Goal: Information Seeking & Learning: Learn about a topic

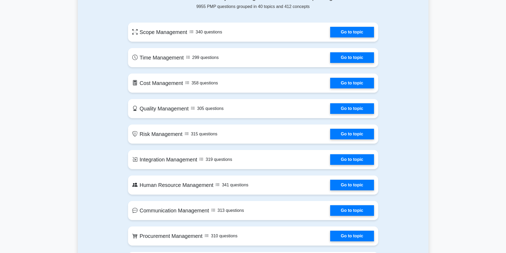
scroll to position [319, 0]
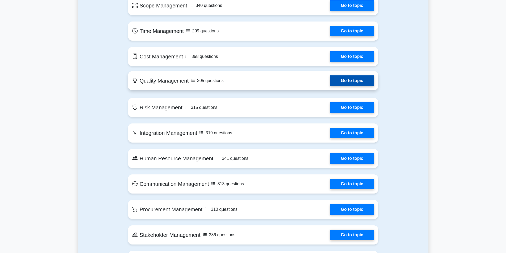
click at [361, 83] on link "Go to topic" at bounding box center [352, 80] width 44 height 11
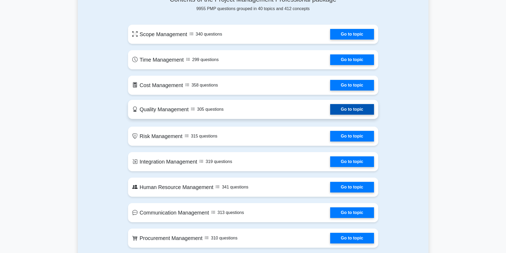
scroll to position [266, 0]
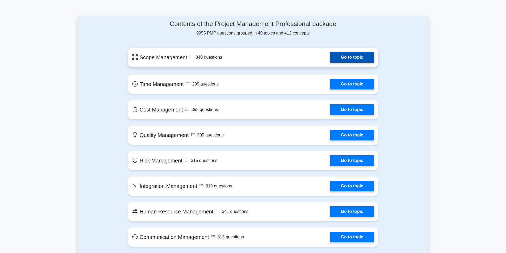
click at [340, 56] on link "Go to topic" at bounding box center [352, 57] width 44 height 11
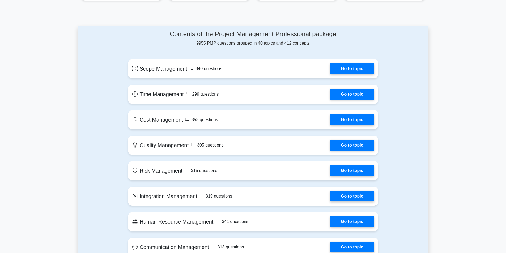
scroll to position [186, 0]
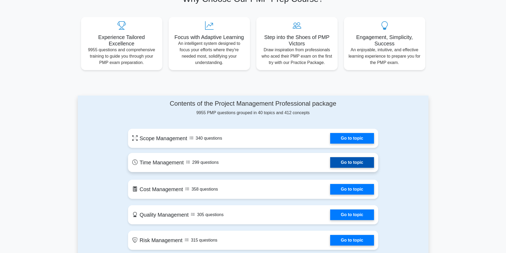
click at [330, 161] on link "Go to topic" at bounding box center [352, 162] width 44 height 11
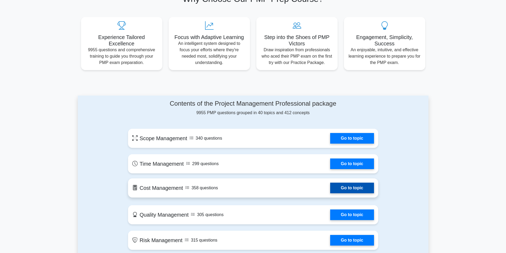
click at [330, 193] on link "Go to topic" at bounding box center [352, 188] width 44 height 11
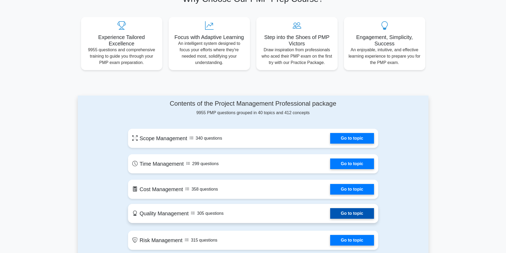
click at [330, 216] on link "Go to topic" at bounding box center [352, 213] width 44 height 11
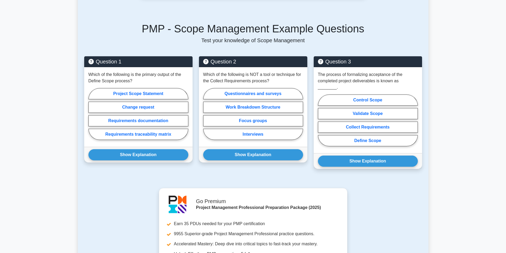
scroll to position [213, 0]
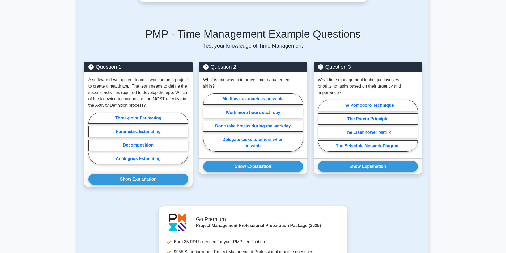
scroll to position [213, 0]
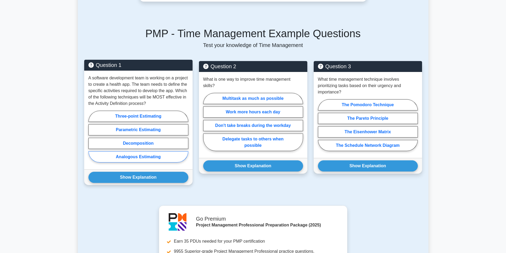
click at [133, 157] on label "Analogous Estimating" at bounding box center [138, 156] width 100 height 11
click at [92, 140] on input "Analogous Estimating" at bounding box center [89, 138] width 3 height 3
radio input "true"
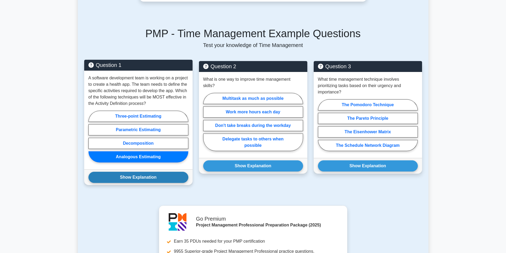
click at [140, 176] on button "Show Explanation" at bounding box center [138, 177] width 100 height 11
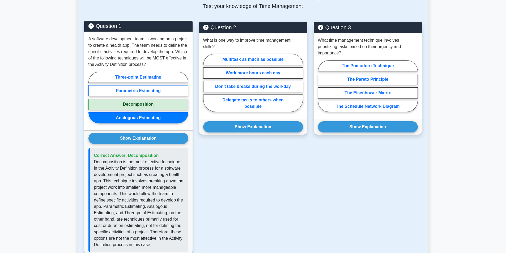
scroll to position [186, 0]
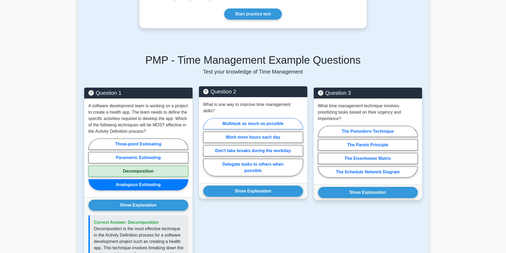
click at [225, 118] on label "Multitask as much as possible" at bounding box center [253, 123] width 100 height 11
click at [207, 147] on input "Multitask as much as possible" at bounding box center [204, 148] width 3 height 3
radio input "true"
click at [238, 191] on div "Show Explanation Correct Answer: Delegate tasks to others when possible" at bounding box center [253, 191] width 108 height 16
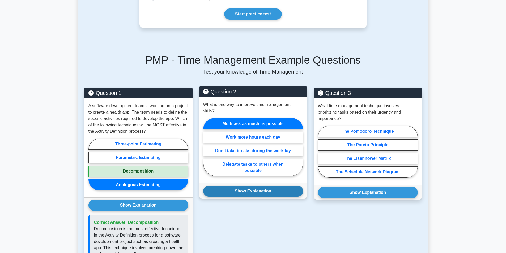
click at [239, 189] on button "Show Explanation" at bounding box center [253, 191] width 100 height 11
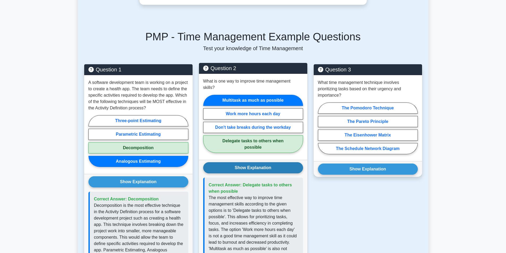
scroll to position [239, 0]
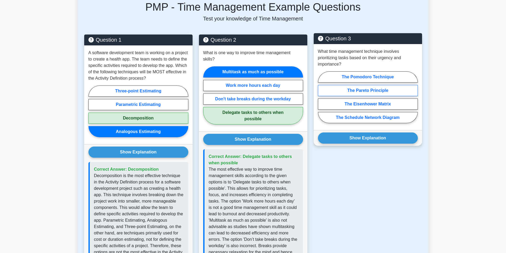
click at [356, 95] on label "The Pareto Principle" at bounding box center [368, 90] width 100 height 11
click at [322, 97] on input "The Pareto Principle" at bounding box center [319, 98] width 3 height 3
radio input "true"
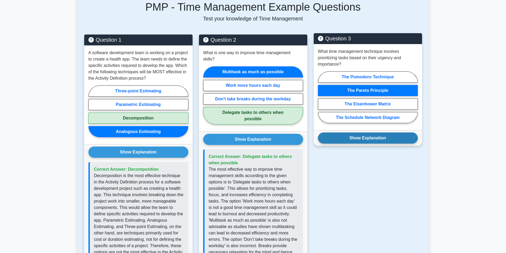
click at [353, 135] on button "Show Explanation" at bounding box center [368, 138] width 100 height 11
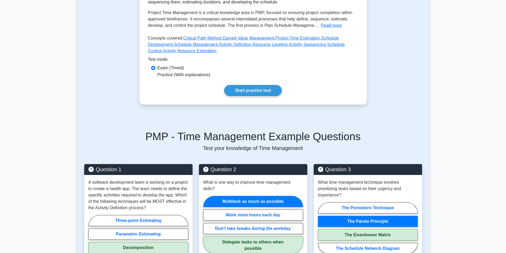
scroll to position [106, 0]
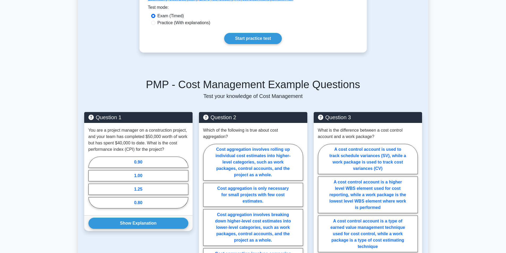
scroll to position [159, 0]
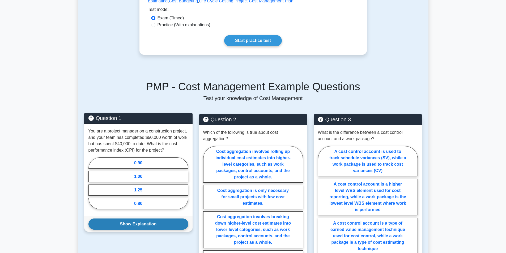
click at [129, 227] on button "Show Explanation" at bounding box center [138, 224] width 100 height 11
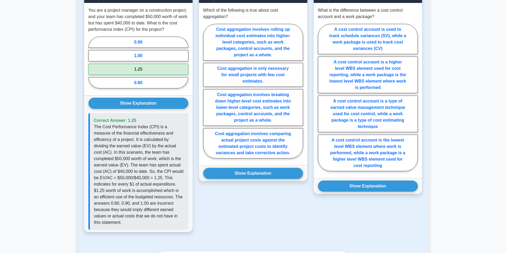
scroll to position [239, 0]
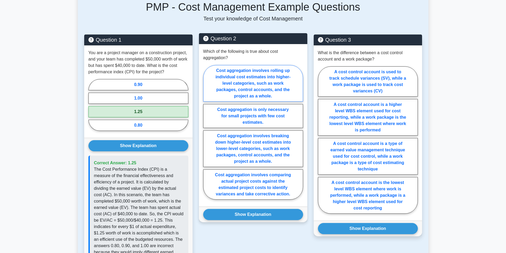
click at [255, 86] on label "Cost aggregation involves rolling up individual cost estimates into higher-leve…" at bounding box center [253, 83] width 100 height 37
click at [207, 132] on input "Cost aggregation involves rolling up individual cost estimates into higher-leve…" at bounding box center [204, 133] width 3 height 3
radio input "true"
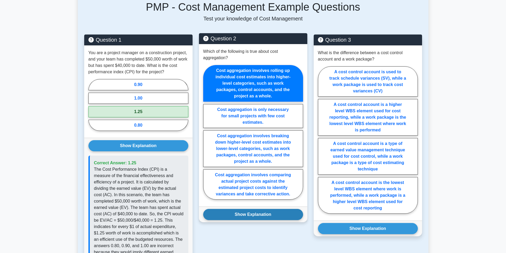
click at [255, 215] on button "Show Explanation" at bounding box center [253, 214] width 100 height 11
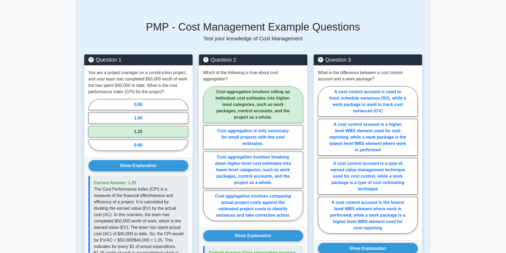
scroll to position [186, 0]
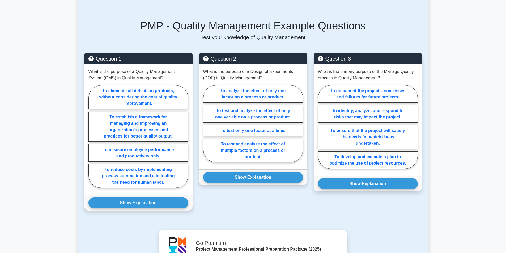
scroll to position [239, 0]
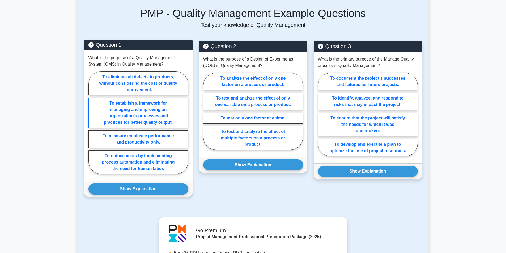
click at [125, 114] on label "To establish a framework for managing and improving an organization's processes…" at bounding box center [138, 113] width 100 height 30
click at [92, 123] on input "To establish a framework for managing and improving an organization's processes…" at bounding box center [89, 124] width 3 height 3
radio input "true"
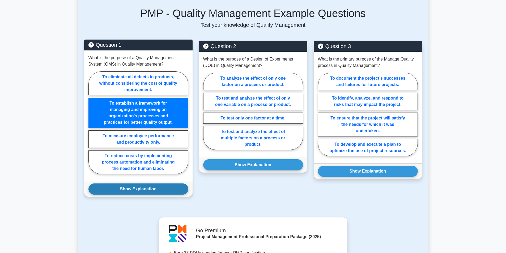
click at [129, 189] on button "Show Explanation" at bounding box center [138, 189] width 100 height 11
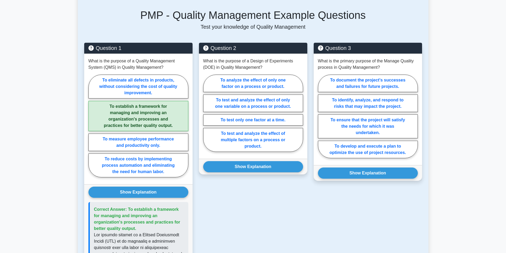
scroll to position [186, 0]
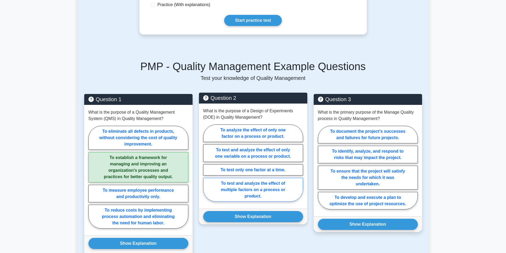
click at [251, 185] on label "To test and analyze the effect of multiple factors on a process or product." at bounding box center [253, 190] width 100 height 24
click at [207, 167] on input "To test and analyze the effect of multiple factors on a process or product." at bounding box center [204, 164] width 3 height 3
radio input "true"
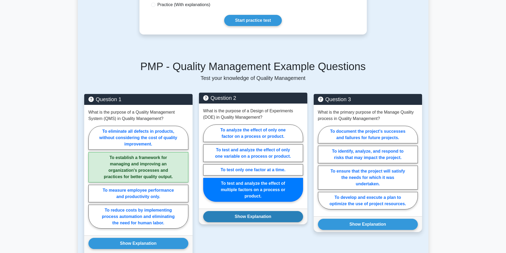
click at [250, 218] on button "Show Explanation" at bounding box center [253, 216] width 100 height 11
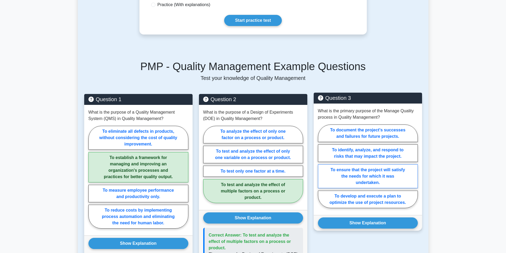
click at [331, 174] on label "To ensure that the project will satisfy the needs for which it was undertaken." at bounding box center [368, 177] width 100 height 24
click at [322, 170] on input "To ensure that the project will satisfy the needs for which it was undertaken." at bounding box center [319, 167] width 3 height 3
radio input "true"
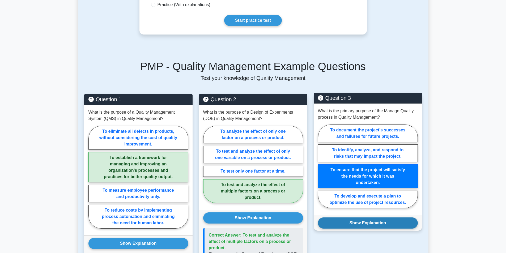
click at [353, 223] on button "Show Explanation" at bounding box center [368, 223] width 100 height 11
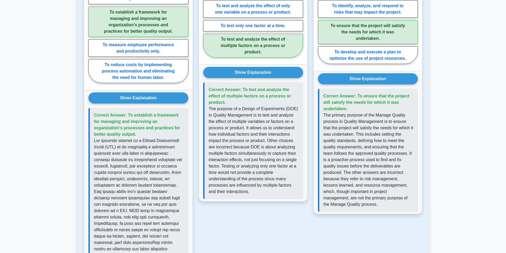
scroll to position [372, 0]
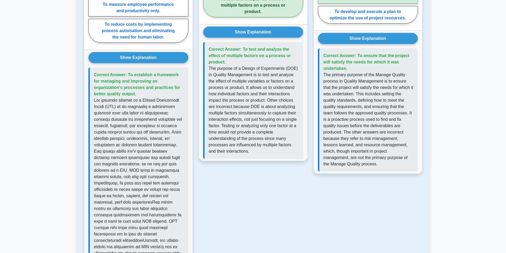
drag, startPoint x: 116, startPoint y: 64, endPoint x: 56, endPoint y: 67, distance: 59.9
click at [56, 67] on main "Back to Project Management Professional (PMP) Test Flashcards Quality Managemen…" at bounding box center [253, 88] width 506 height 887
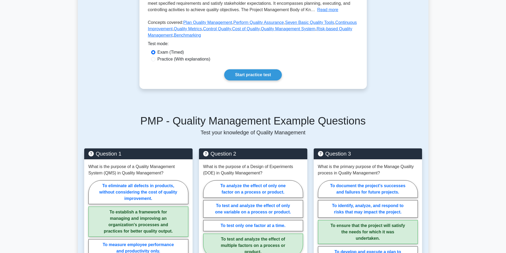
scroll to position [106, 0]
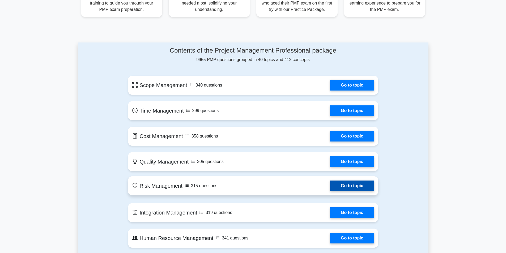
click at [330, 188] on link "Go to topic" at bounding box center [352, 186] width 44 height 11
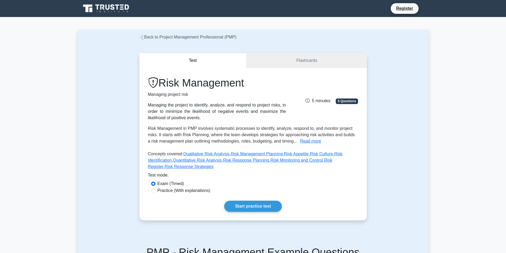
scroll to position [186, 0]
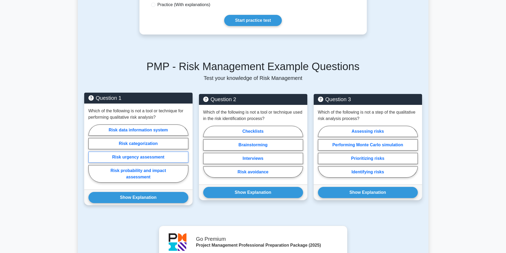
click at [104, 152] on label "Risk urgency assessment" at bounding box center [138, 157] width 100 height 11
click at [92, 154] on input "Risk urgency assessment" at bounding box center [89, 155] width 3 height 3
radio input "true"
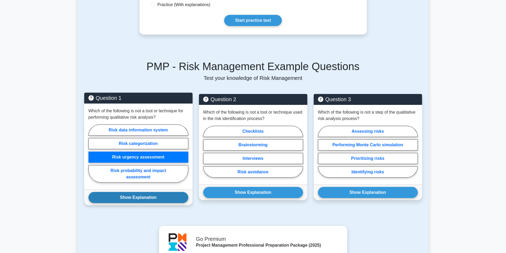
click at [128, 192] on button "Show Explanation" at bounding box center [138, 197] width 100 height 11
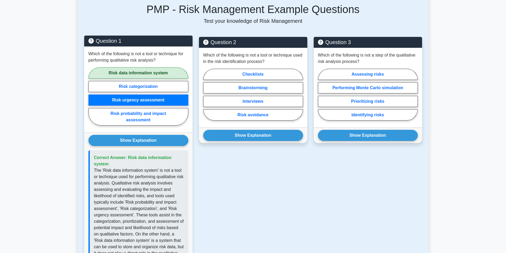
scroll to position [213, 0]
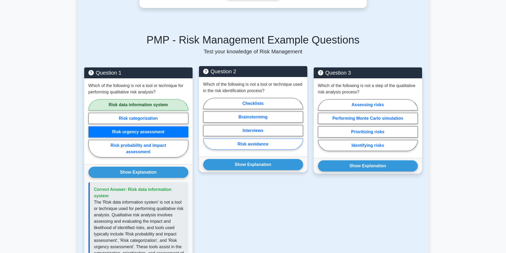
click at [233, 139] on label "Risk avoidance" at bounding box center [253, 144] width 100 height 11
click at [207, 127] on input "Risk avoidance" at bounding box center [204, 125] width 3 height 3
radio input "true"
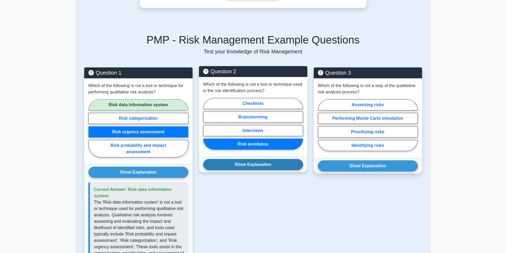
click at [259, 159] on button "Show Explanation" at bounding box center [253, 164] width 100 height 11
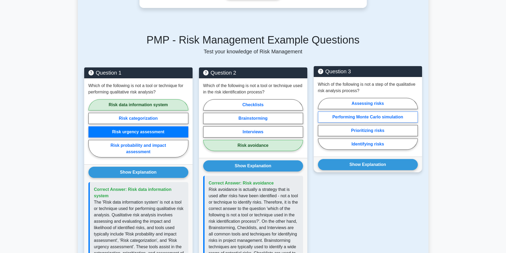
click at [342, 112] on label "Performing Monte Carlo simulation" at bounding box center [368, 117] width 100 height 11
click at [322, 124] on input "Performing Monte Carlo simulation" at bounding box center [319, 125] width 3 height 3
radio input "true"
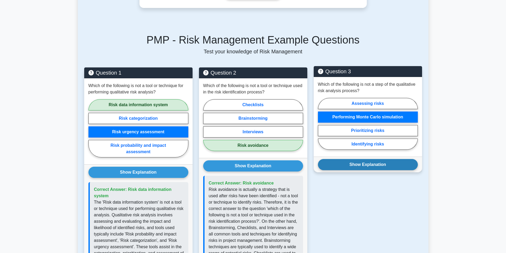
click at [351, 159] on button "Show Explanation" at bounding box center [368, 164] width 100 height 11
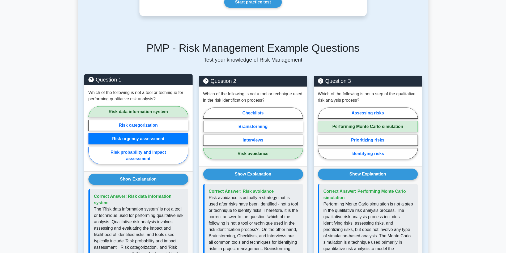
scroll to position [159, 0]
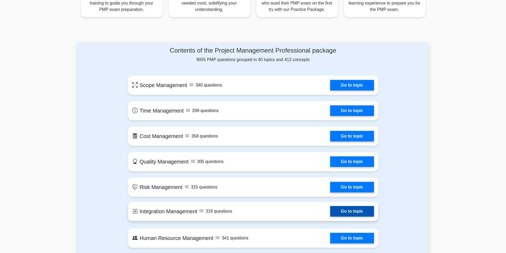
click at [330, 211] on link "Go to topic" at bounding box center [352, 211] width 44 height 11
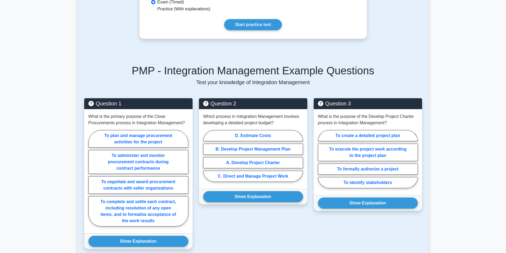
scroll to position [186, 0]
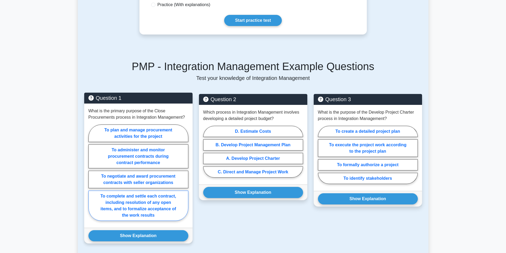
click at [142, 193] on label "To complete and settle each contract, including resolution of any open items, a…" at bounding box center [138, 206] width 100 height 30
click at [92, 176] on input "To complete and settle each contract, including resolution of any open items, a…" at bounding box center [89, 174] width 3 height 3
radio input "true"
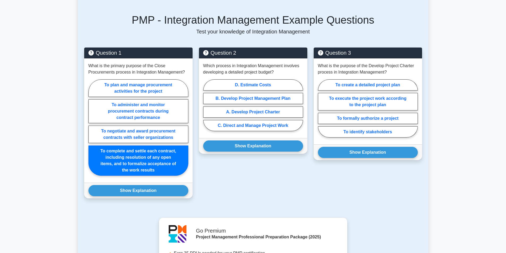
scroll to position [345, 0]
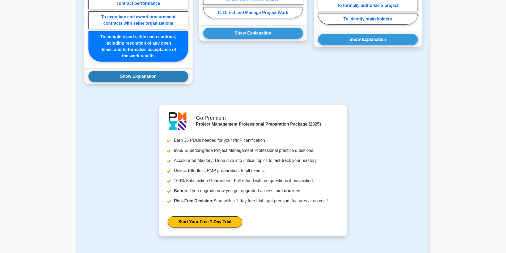
click at [150, 78] on button "Show Explanation" at bounding box center [138, 76] width 100 height 11
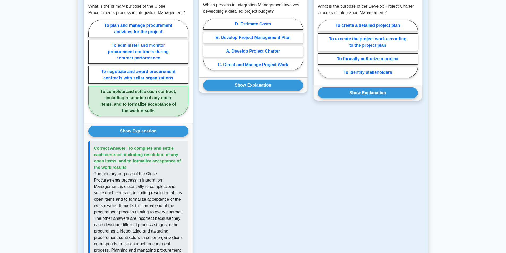
scroll to position [239, 0]
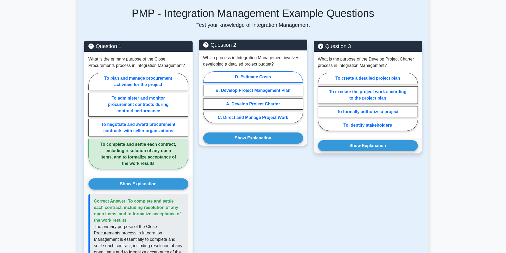
click at [246, 77] on label "D. Estimate Costs" at bounding box center [253, 76] width 100 height 11
click at [207, 97] on input "D. Estimate Costs" at bounding box center [204, 98] width 3 height 3
radio input "true"
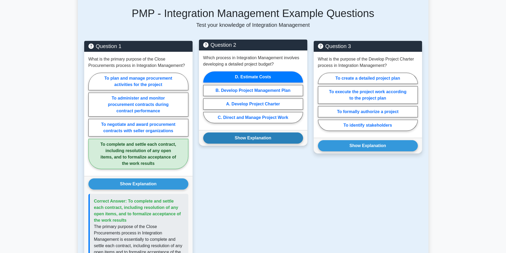
click at [239, 138] on button "Show Explanation" at bounding box center [253, 138] width 100 height 11
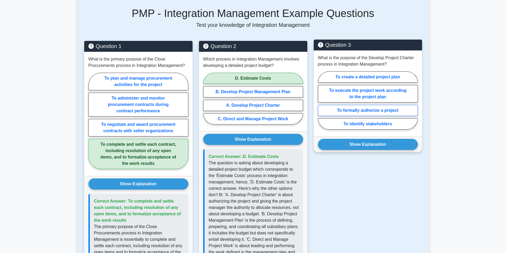
click at [370, 112] on label "To formally authorize a project" at bounding box center [368, 110] width 100 height 11
click at [322, 104] on input "To formally authorize a project" at bounding box center [319, 101] width 3 height 3
radio input "true"
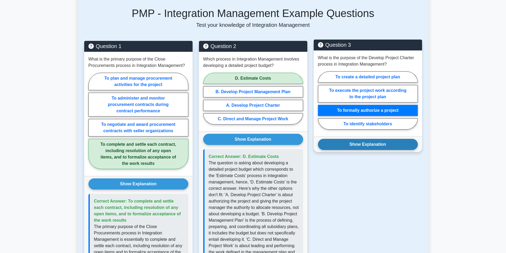
click at [360, 142] on button "Show Explanation" at bounding box center [368, 144] width 100 height 11
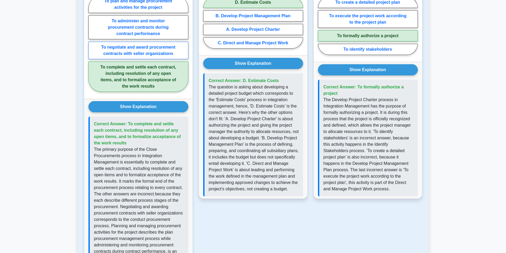
scroll to position [372, 0]
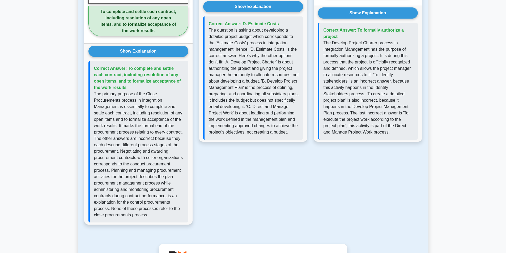
drag, startPoint x: 107, startPoint y: 108, endPoint x: 62, endPoint y: 109, distance: 44.4
click at [62, 109] on main "Back to Project Management Professional (PMP) Test Flashcards Integration Manag…" at bounding box center [253, 50] width 506 height 810
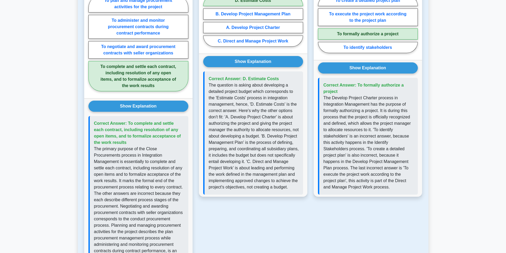
scroll to position [399, 0]
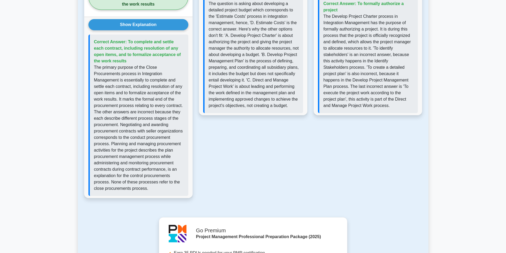
drag, startPoint x: 74, startPoint y: 98, endPoint x: 68, endPoint y: 90, distance: 9.8
click at [68, 90] on main "Back to Project Management Professional (PMP) Test Flashcards Integration Manag…" at bounding box center [253, 23] width 506 height 810
click at [69, 89] on main "Back to Project Management Professional (PMP) Test Flashcards Integration Manag…" at bounding box center [253, 23] width 506 height 810
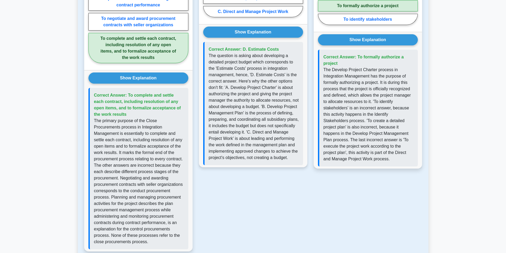
scroll to position [345, 0]
